Goal: Use online tool/utility: Utilize a website feature to perform a specific function

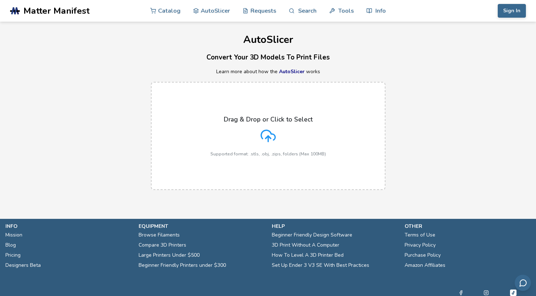
click at [271, 134] on icon at bounding box center [268, 135] width 14 height 10
click at [0, 0] on input "Drag & Drop or Click to Select Supported format: .stls, .obj, .zips, folders (M…" at bounding box center [0, 0] width 0 height 0
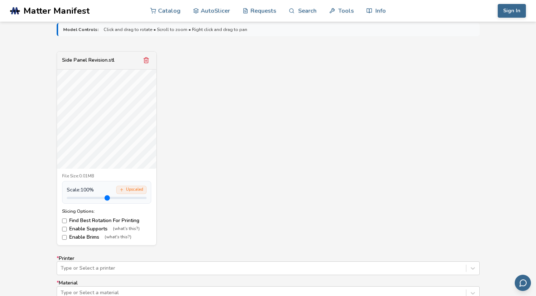
scroll to position [248, 0]
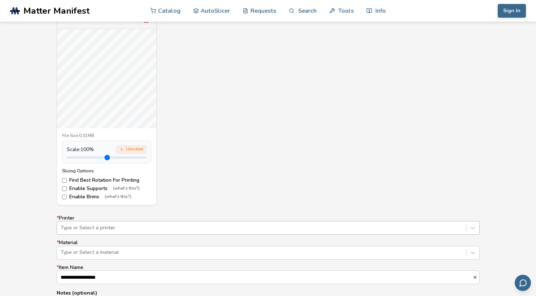
click at [136, 229] on div "Type or Select a printer" at bounding box center [268, 228] width 423 height 14
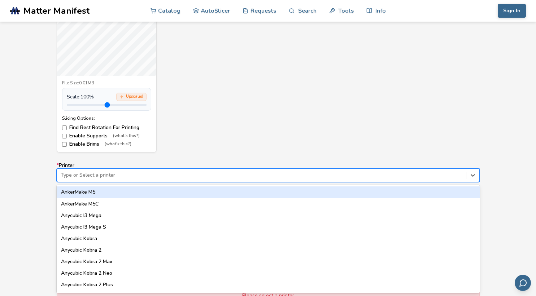
click at [35, 180] on div "Model Controls: Click and drag to rotate • Scroll to zoom • Right click and dra…" at bounding box center [268, 140] width 536 height 430
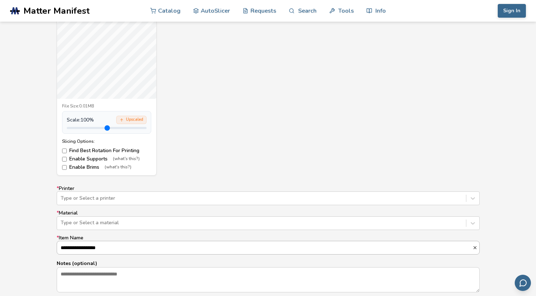
scroll to position [312, 0]
type input "***"
click at [82, 129] on input "range" at bounding box center [107, 127] width 80 height 2
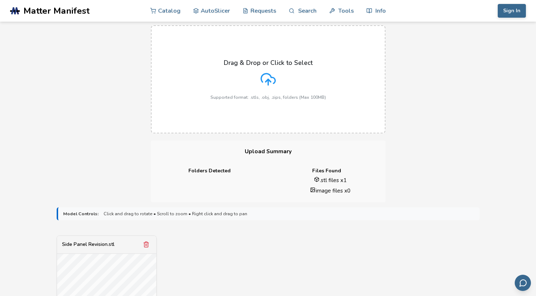
scroll to position [0, 0]
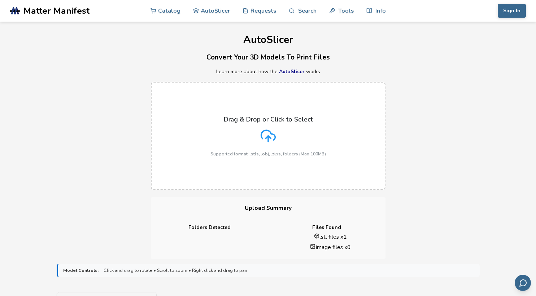
click at [298, 70] on link "AutoSlicer" at bounding box center [292, 71] width 26 height 7
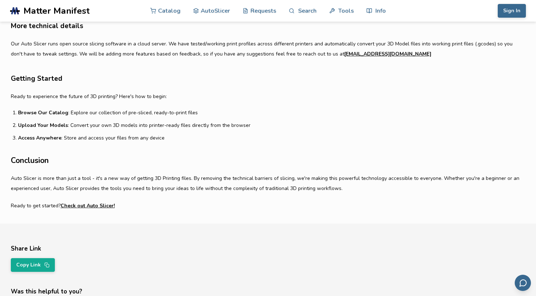
scroll to position [493, 0]
